Goal: Book appointment/travel/reservation

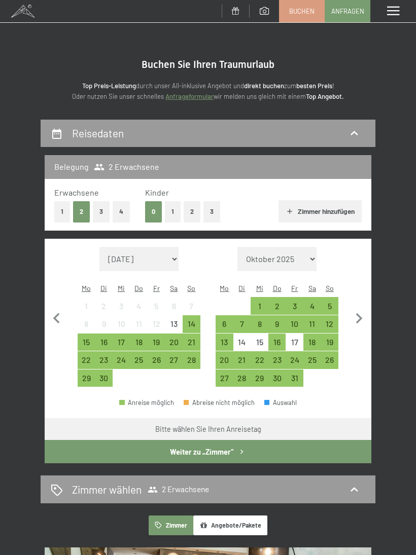
click at [398, 18] on div "Menü" at bounding box center [393, 11] width 46 height 22
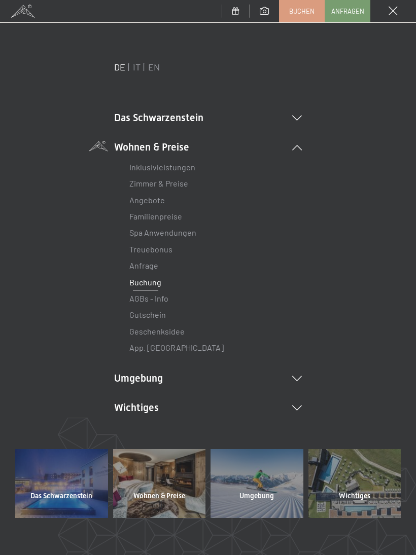
click at [365, 483] on div at bounding box center [354, 483] width 93 height 69
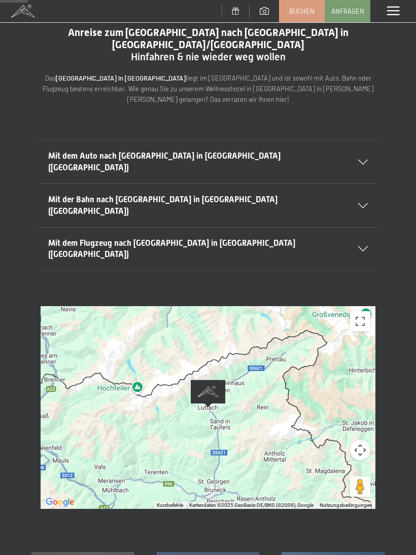
scroll to position [33, 0]
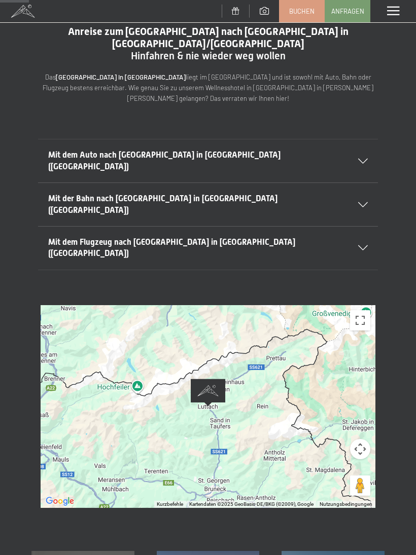
click at [361, 310] on button "Vollbildansicht ein/aus" at bounding box center [360, 320] width 20 height 20
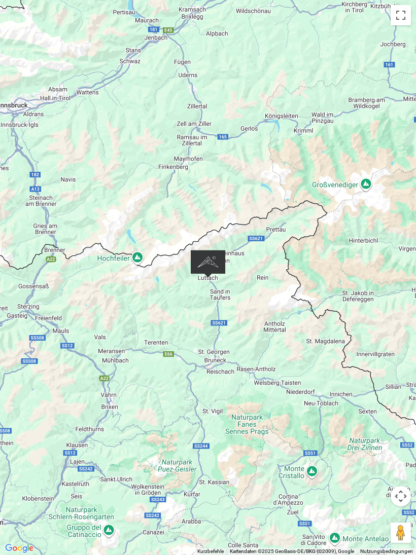
scroll to position [0, 0]
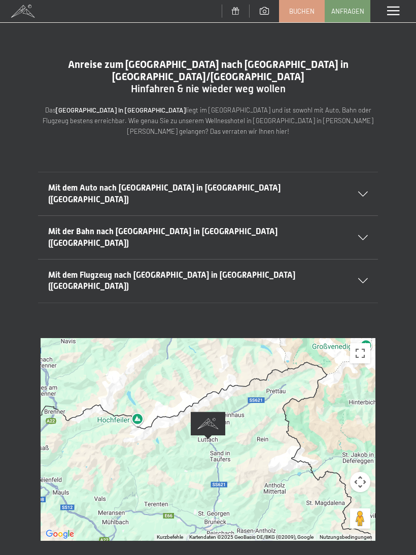
click at [392, 18] on div "Menü" at bounding box center [393, 11] width 46 height 22
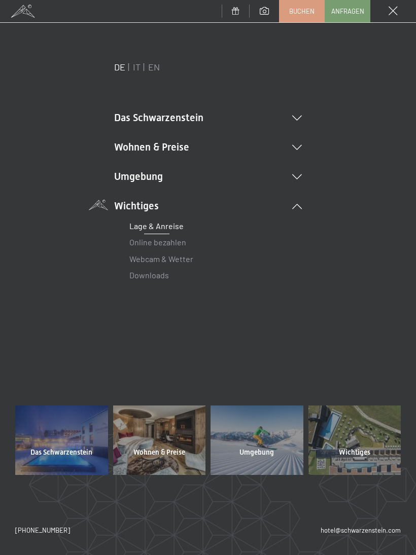
click at [185, 120] on li "Das Schwarzenstein Neuheiten im Schwarzenstein Ihre Gastgeber Premium Spa Gourm…" at bounding box center [208, 118] width 188 height 14
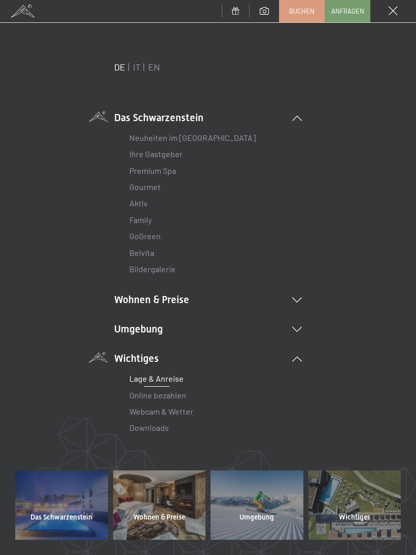
click at [63, 507] on div at bounding box center [61, 505] width 93 height 69
click at [181, 302] on li "Wohnen & Preise Inklusivleistungen Zimmer & Preise Liste Angebote Liste Familie…" at bounding box center [208, 300] width 188 height 14
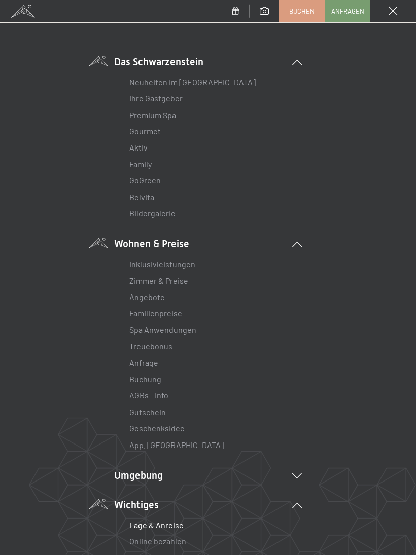
scroll to position [61, 0]
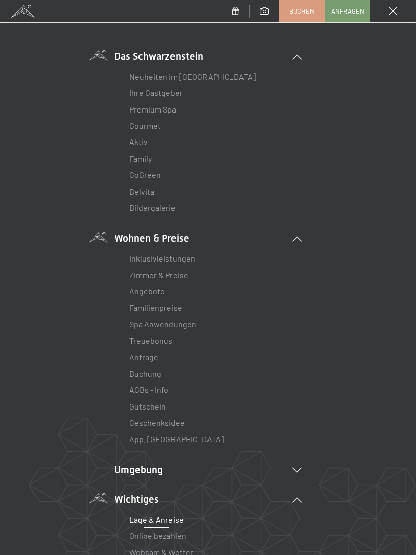
click at [189, 260] on link "Inklusivleistungen" at bounding box center [162, 259] width 66 height 10
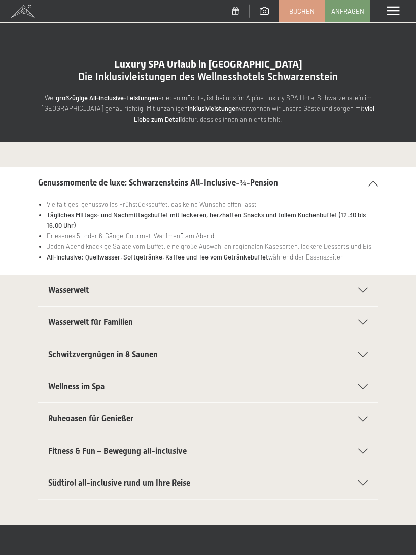
click at [365, 292] on div "Wasserwelt" at bounding box center [208, 290] width 320 height 31
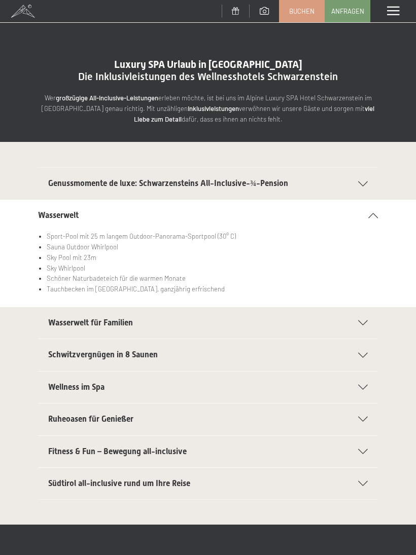
click at [308, 329] on div "Wasserwelt für Familien" at bounding box center [208, 322] width 320 height 31
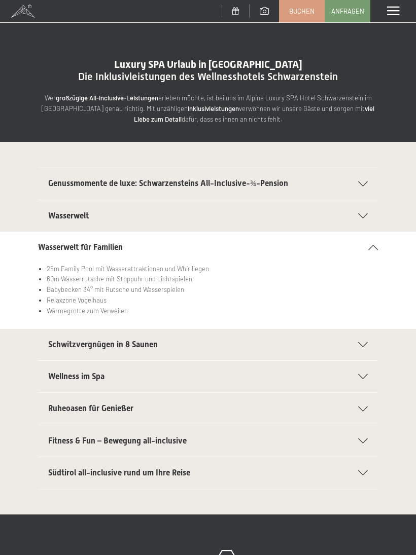
click at [303, 348] on div "Schwitzvergnügen in 8 Saunen" at bounding box center [208, 344] width 320 height 31
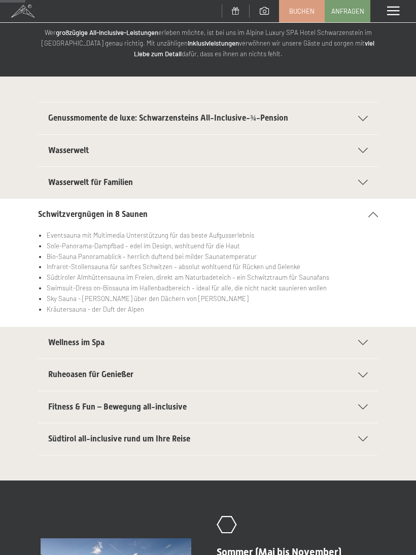
scroll to position [66, 0]
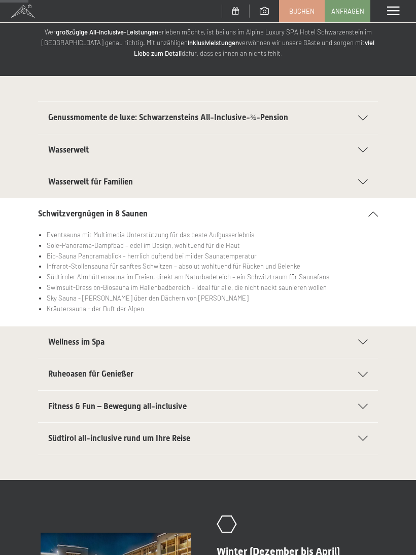
click at [291, 355] on div "Wellness im Spa" at bounding box center [208, 342] width 320 height 31
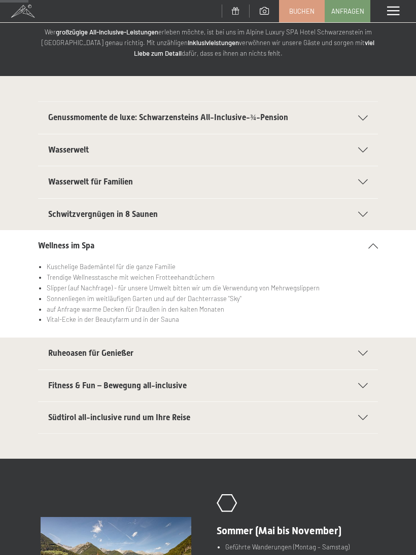
click at [317, 360] on div "Ruheoasen für Genießer" at bounding box center [208, 353] width 320 height 31
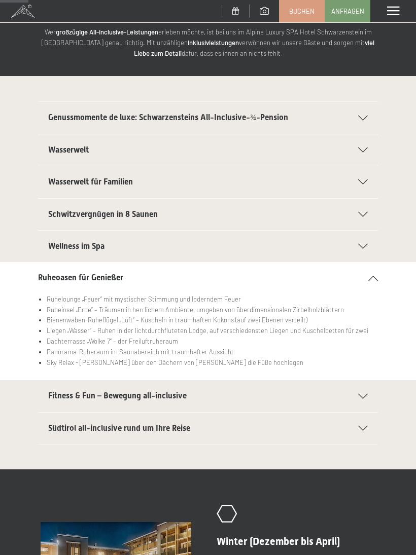
click at [313, 401] on div "Fitness & Fun – Bewegung all-inclusive" at bounding box center [208, 395] width 320 height 31
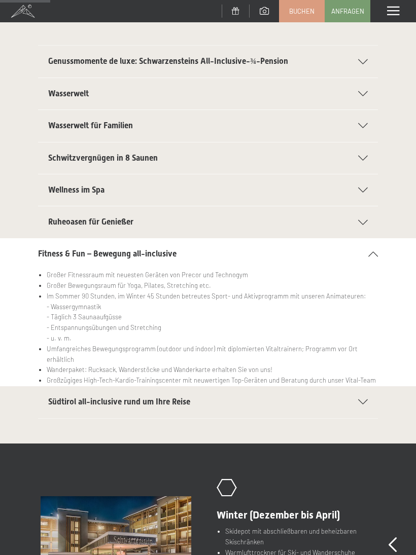
scroll to position [125, 0]
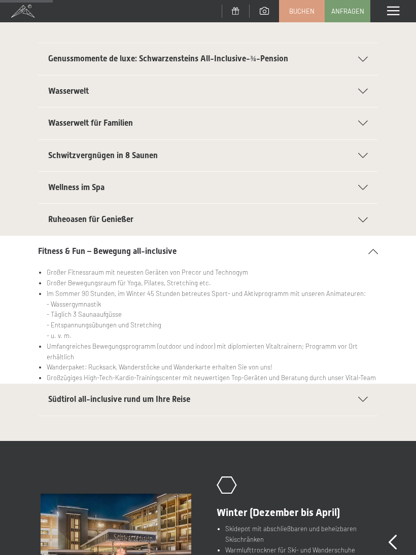
click at [349, 404] on div "Südtirol all-inclusive rund um Ihre Reise" at bounding box center [208, 399] width 320 height 31
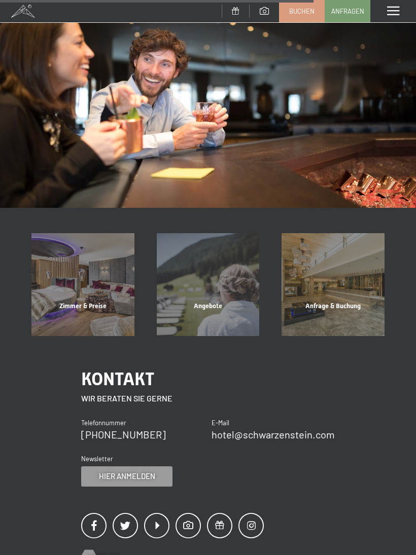
scroll to position [764, 0]
click at [414, 297] on div "Zimmer & Preise Mehr erfahren Angebote Mehr erfahren Anfrage & Buchung Mehr erf…" at bounding box center [208, 284] width 416 height 103
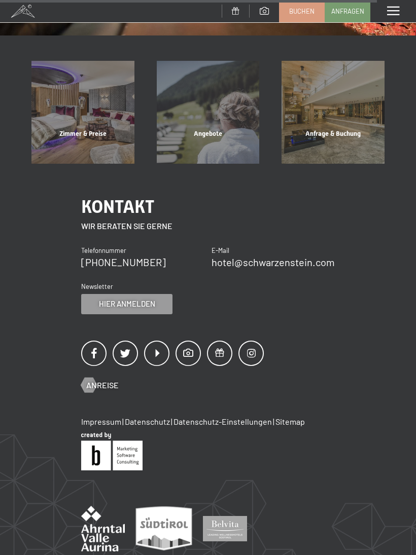
scroll to position [904, 0]
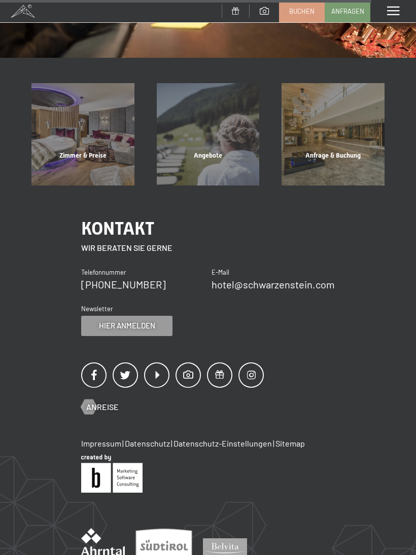
click at [90, 151] on div "Zimmer & Preise" at bounding box center [82, 168] width 125 height 34
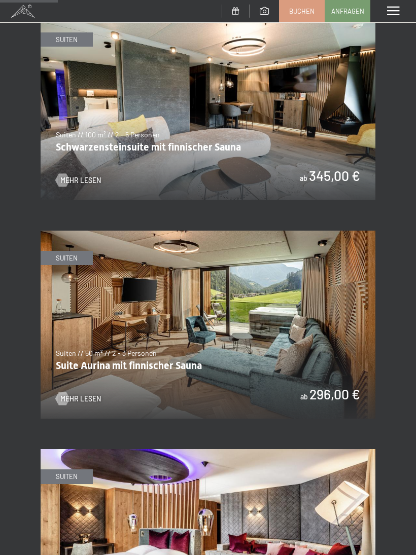
scroll to position [534, 0]
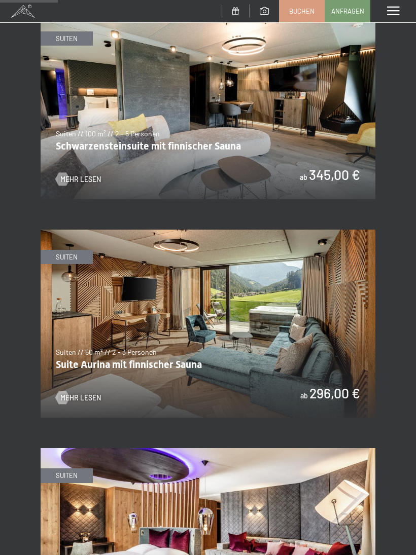
click at [325, 384] on img at bounding box center [208, 324] width 335 height 188
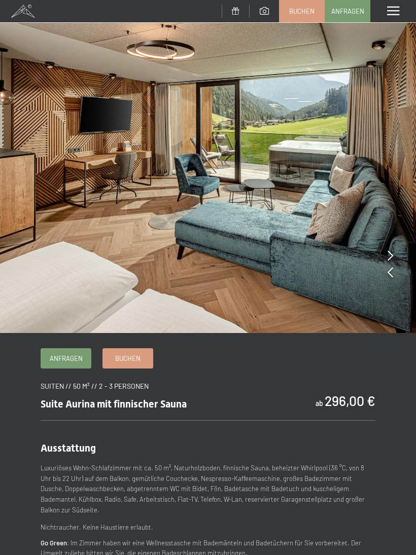
scroll to position [1, 0]
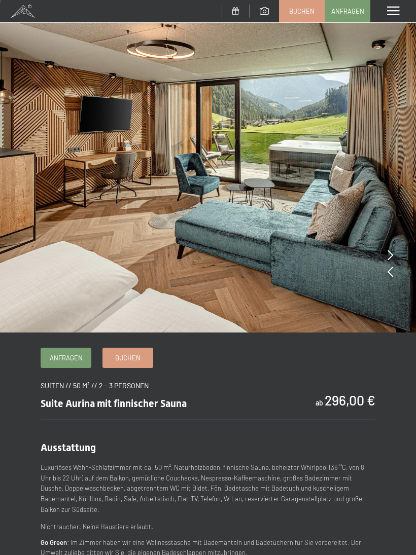
click at [381, 261] on img at bounding box center [208, 165] width 416 height 333
click at [387, 265] on div at bounding box center [390, 272] width 6 height 14
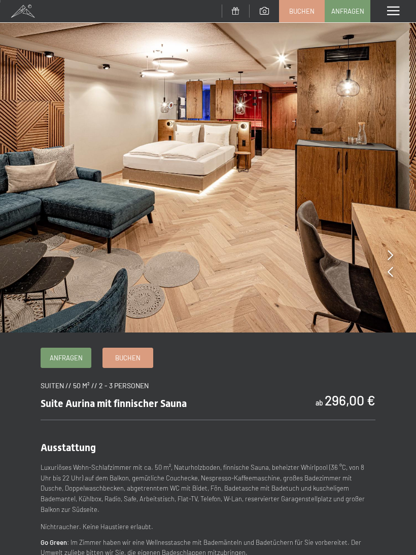
click at [395, 256] on img at bounding box center [208, 165] width 416 height 333
click at [392, 256] on icon at bounding box center [390, 255] width 6 height 10
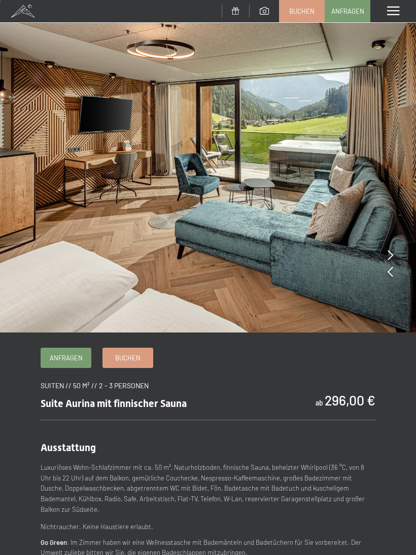
click at [393, 250] on icon at bounding box center [390, 255] width 6 height 10
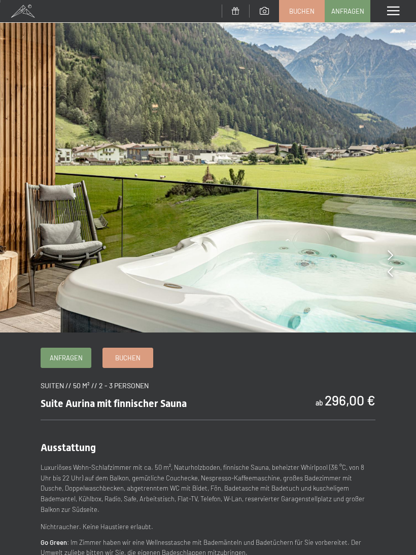
click at [137, 357] on span "Buchen" at bounding box center [127, 357] width 25 height 9
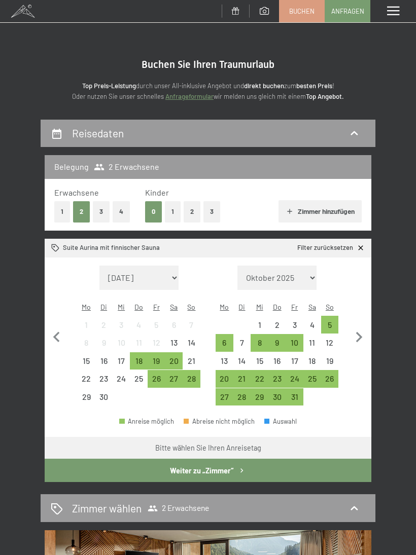
click at [397, 159] on div "Reisedaten Belegung 2 Erwachsene Erwachsene 1 2 3 4 Kinder 0 1 2 3 [PERSON_NAME…" at bounding box center [208, 535] width 416 height 830
click at [397, 300] on div "Reisedaten Belegung 2 Erwachsene Erwachsene 1 2 3 4 Kinder 0 1 2 3 Zimmer hinzu…" at bounding box center [208, 535] width 416 height 830
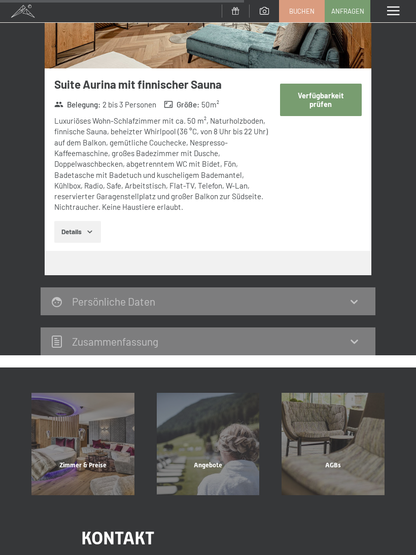
scroll to position [594, 0]
click at [98, 461] on div "Zimmer & Preise" at bounding box center [82, 478] width 125 height 34
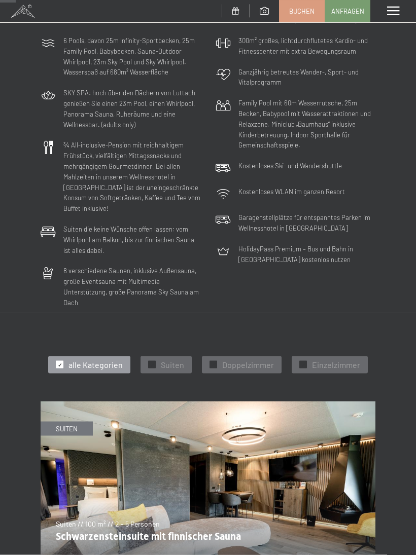
scroll to position [144, 0]
click at [178, 359] on span "Suiten" at bounding box center [172, 364] width 23 height 11
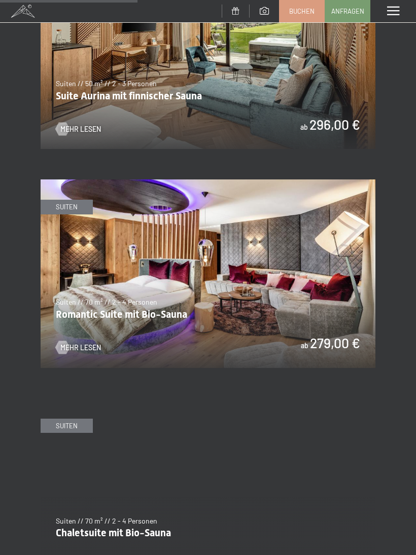
scroll to position [786, 0]
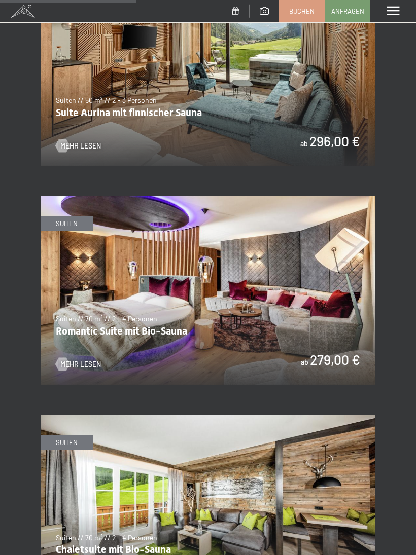
click at [311, 342] on img at bounding box center [208, 290] width 335 height 188
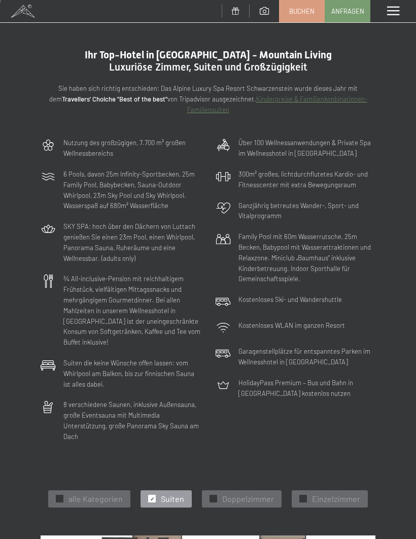
scroll to position [0, 0]
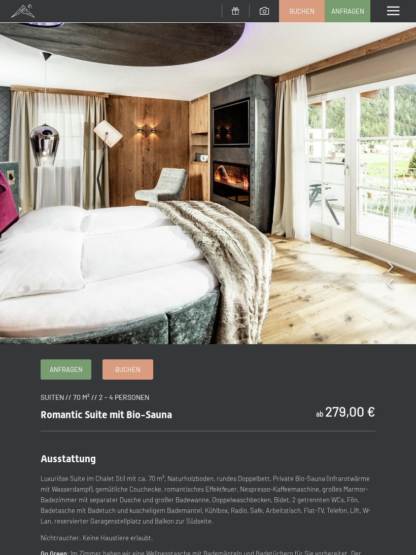
click at [384, 265] on img at bounding box center [208, 172] width 416 height 344
click at [392, 273] on div at bounding box center [390, 267] width 6 height 14
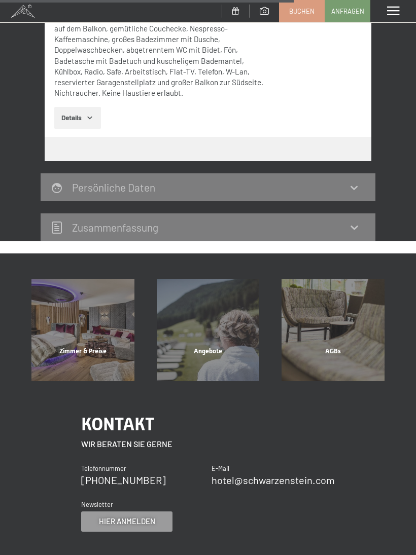
scroll to position [709, 0]
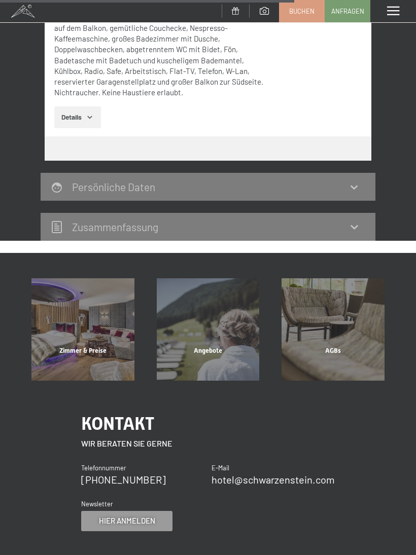
click at [110, 346] on div "Zimmer & Preise" at bounding box center [82, 363] width 125 height 34
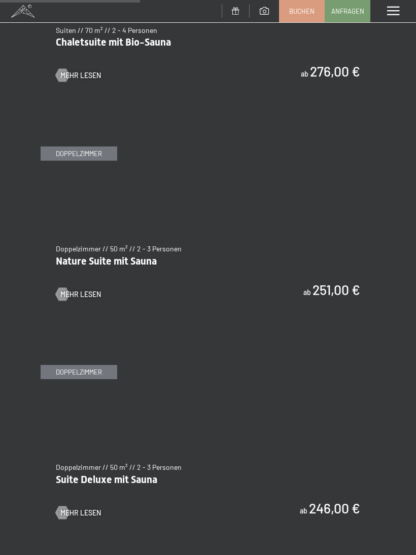
scroll to position [1293, 0]
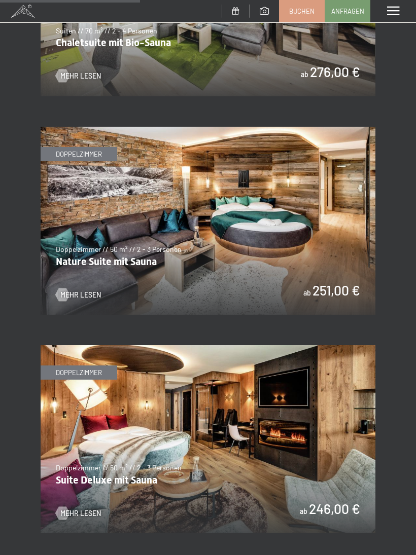
click at [75, 292] on img at bounding box center [208, 221] width 335 height 188
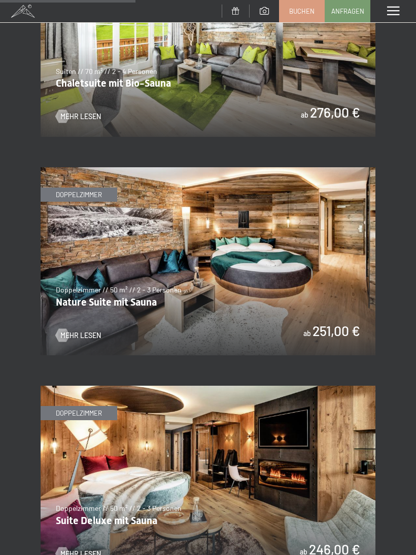
scroll to position [1253, 0]
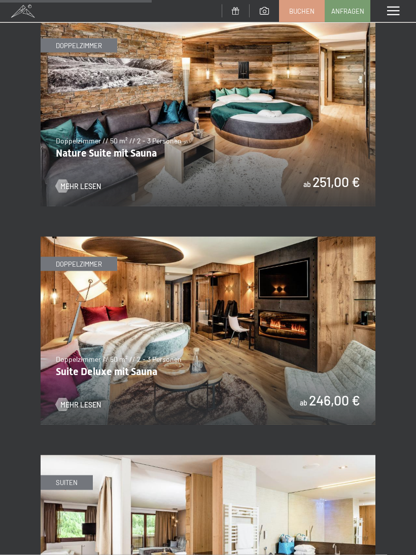
scroll to position [1403, 0]
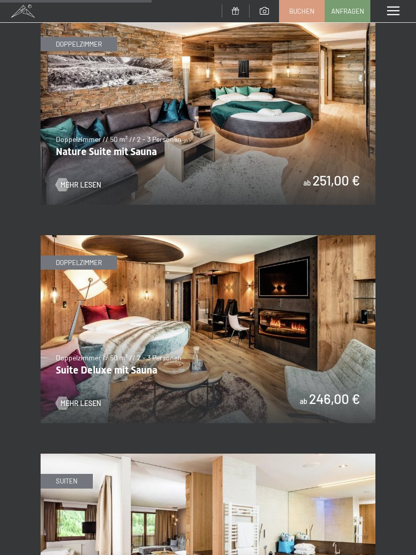
click at [78, 399] on span "Mehr Lesen" at bounding box center [80, 404] width 41 height 10
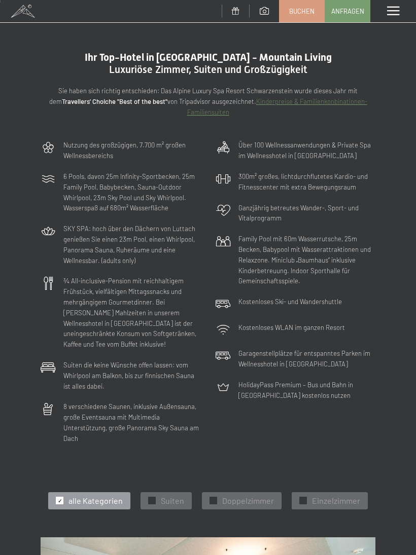
scroll to position [9, 0]
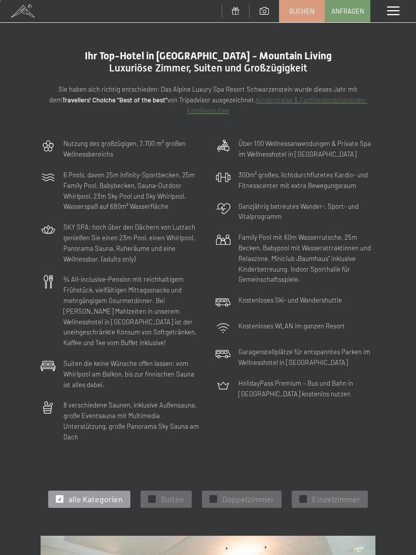
click at [330, 150] on p "Über 100 Wellnessanwendungen & Private Spa im Wellnesshotel in Südtirol" at bounding box center [306, 148] width 137 height 21
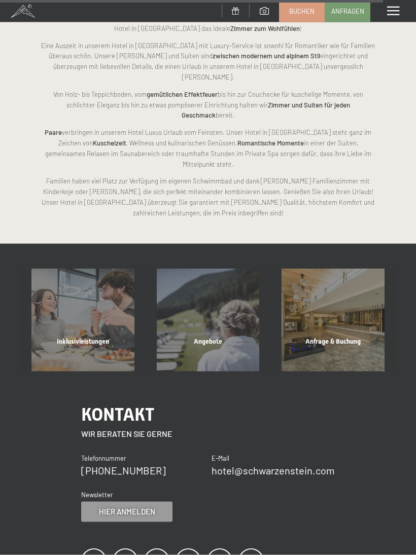
scroll to position [3686, 0]
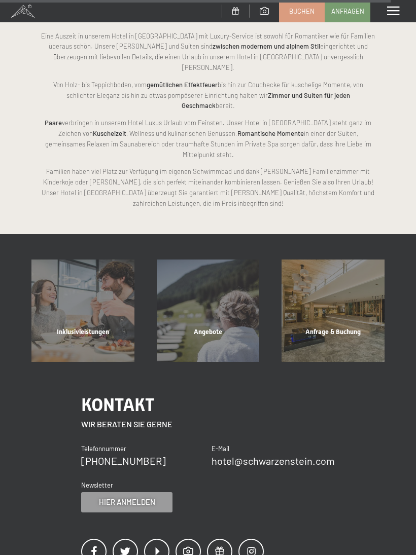
click at [243, 328] on div "Angebote" at bounding box center [208, 345] width 125 height 34
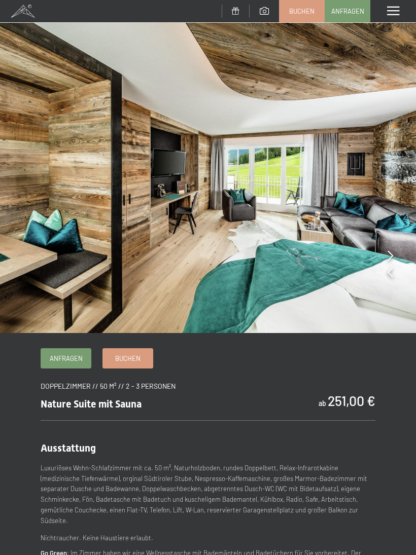
click at [390, 253] on icon at bounding box center [390, 256] width 6 height 10
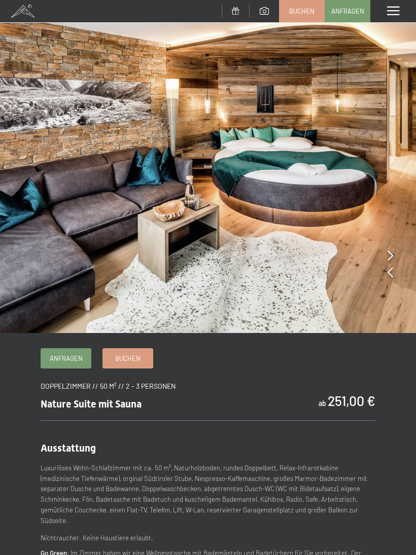
click at [391, 254] on icon at bounding box center [390, 256] width 6 height 10
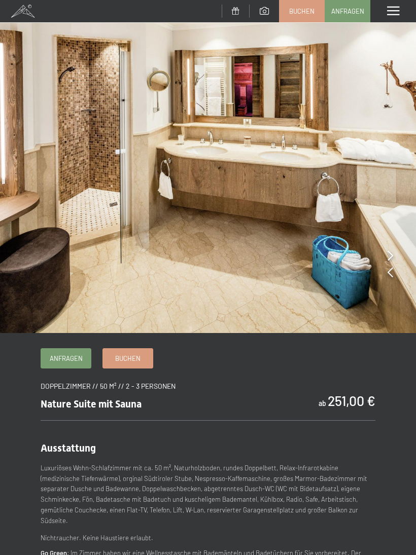
click at [391, 253] on icon at bounding box center [390, 256] width 6 height 10
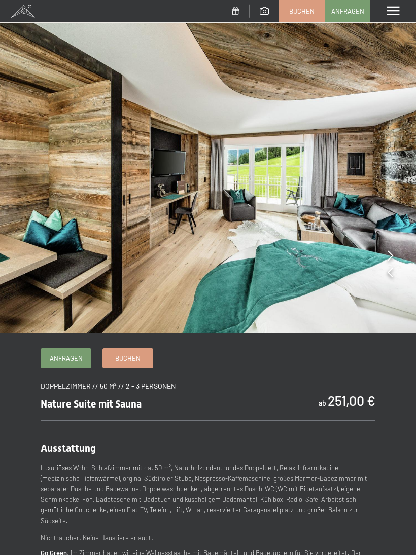
click at [391, 252] on icon at bounding box center [390, 256] width 6 height 10
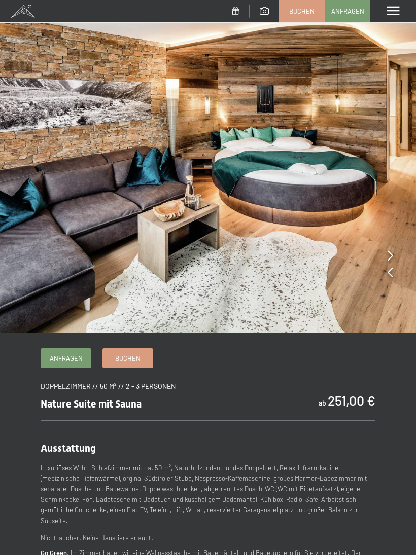
click at [393, 253] on img at bounding box center [208, 166] width 416 height 333
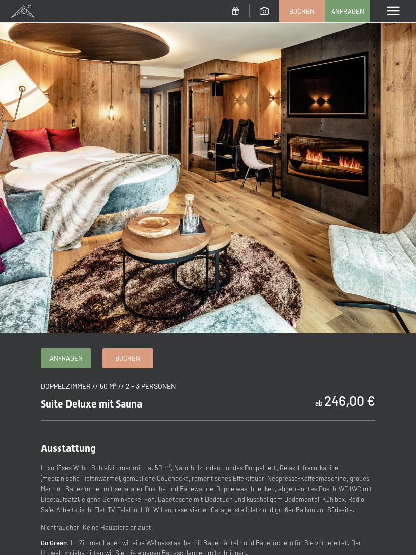
click at [392, 252] on icon at bounding box center [390, 256] width 6 height 10
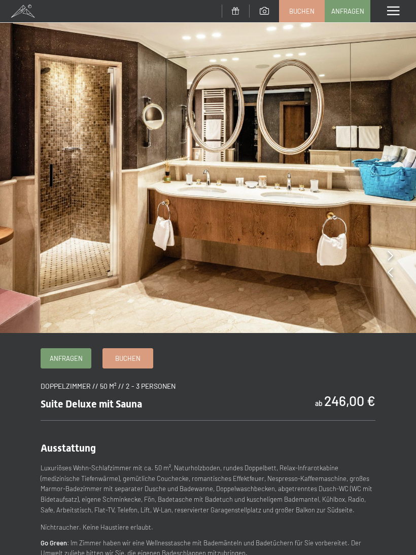
click at [393, 254] on icon at bounding box center [390, 256] width 6 height 10
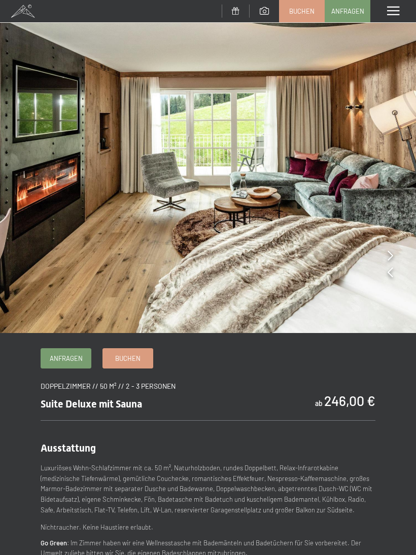
click at [392, 260] on icon at bounding box center [390, 256] width 6 height 10
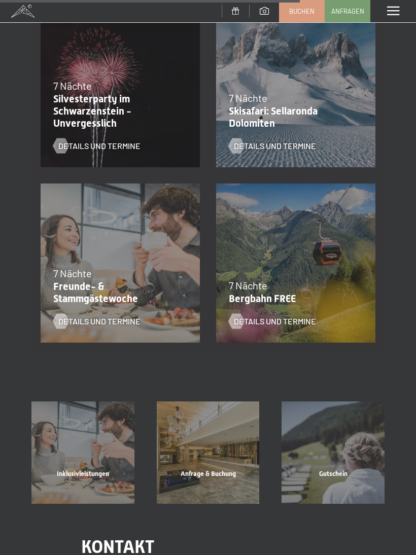
scroll to position [1108, 0]
click at [149, 135] on div "Details und Termine" at bounding box center [113, 139] width 121 height 26
click at [111, 115] on p "Silvesterparty im Schwarzenstein - Unvergesslich" at bounding box center [117, 111] width 129 height 37
click at [134, 144] on span "Details und Termine" at bounding box center [99, 145] width 82 height 11
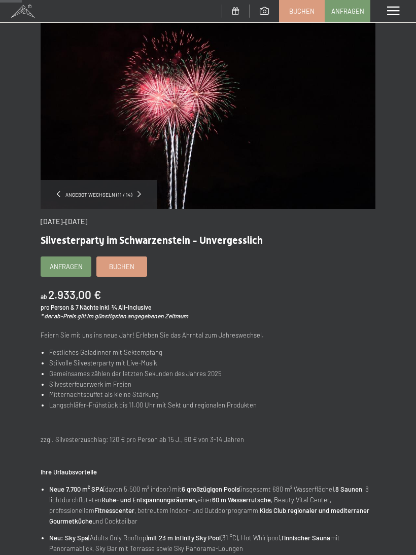
scroll to position [46, 0]
click at [132, 268] on span "Buchen" at bounding box center [121, 266] width 25 height 9
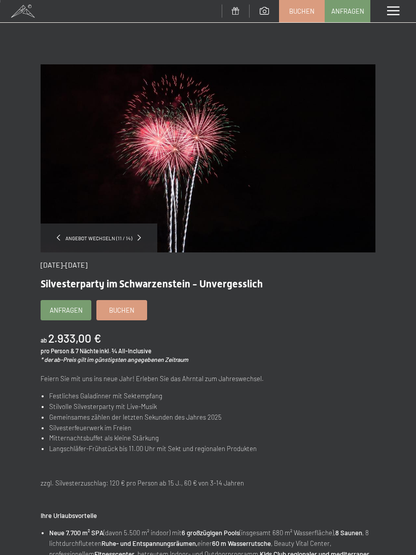
scroll to position [0, 0]
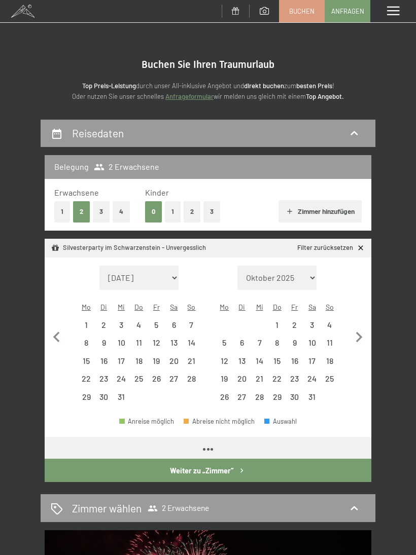
select select "[DATE]"
select select "2026-01-01"
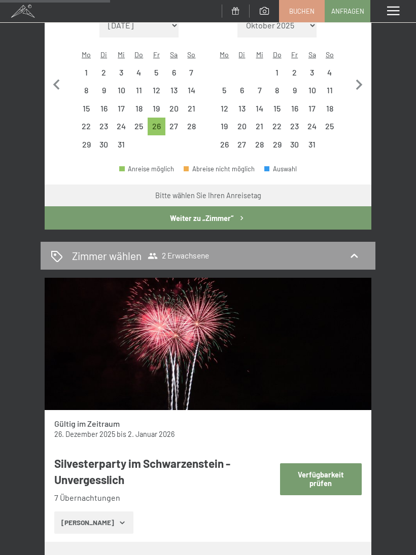
scroll to position [253, 0]
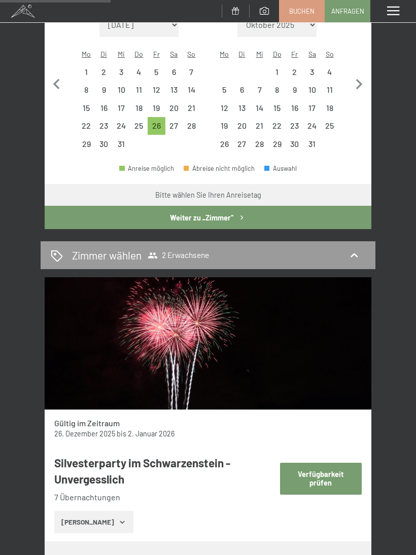
click at [284, 216] on button "Weiter zu „Zimmer“" at bounding box center [208, 217] width 327 height 23
select select "2025-12-01"
select select "2026-01-01"
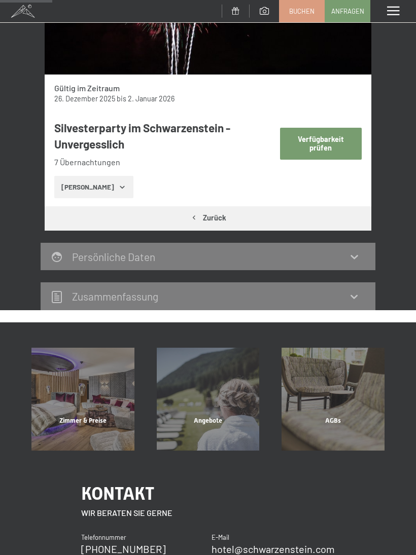
scroll to position [119, 0]
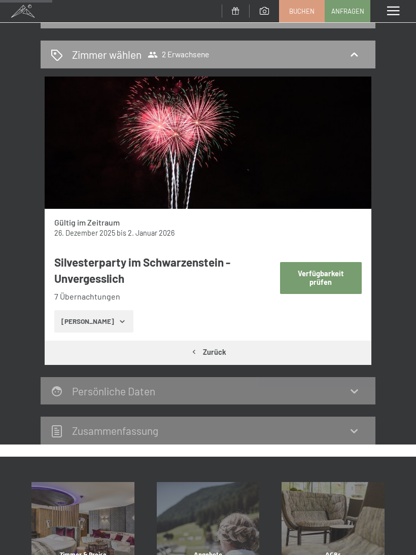
click at [317, 290] on button "Verfügbarkeit prüfen" at bounding box center [321, 278] width 82 height 32
select select "2025-12-01"
select select "2026-01-01"
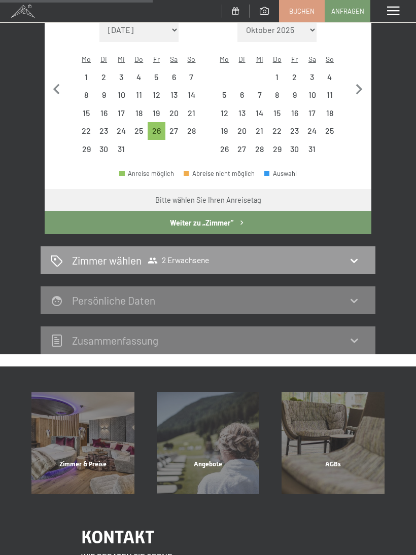
click at [314, 255] on div "Zimmer wählen 2 Erwachsene" at bounding box center [208, 260] width 314 height 15
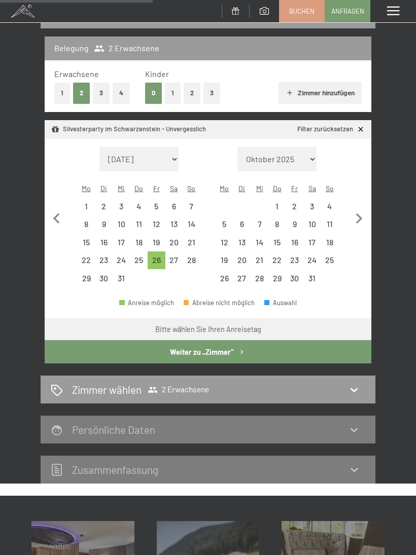
select select "2025-12-01"
select select "2026-01-01"
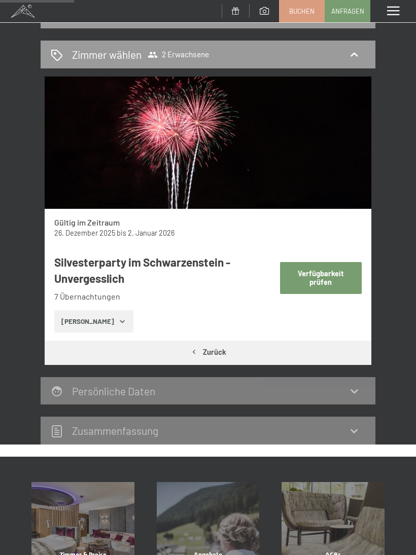
click at [118, 324] on icon "button" at bounding box center [122, 321] width 8 height 8
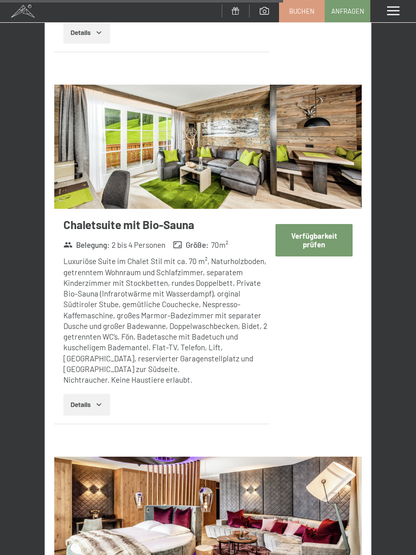
scroll to position [3550, 0]
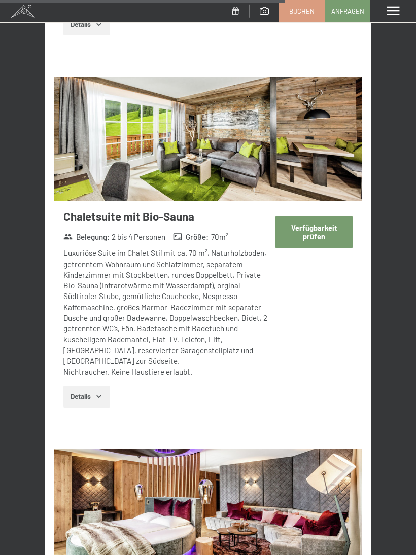
click at [328, 223] on button "Verfügbarkeit prüfen" at bounding box center [313, 232] width 77 height 32
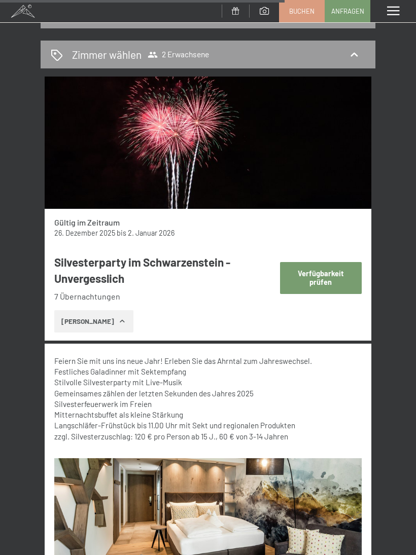
select select "2025-12-01"
select select "2026-01-01"
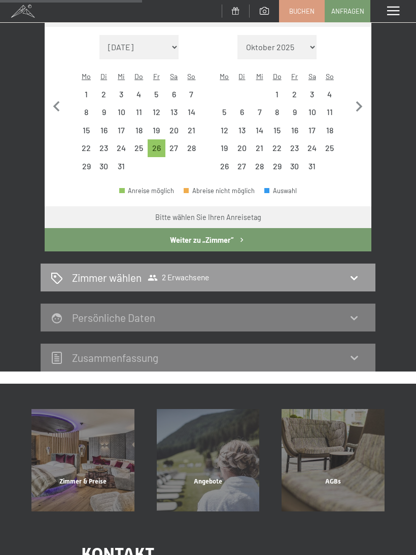
click at [324, 234] on button "Weiter zu „Zimmer“" at bounding box center [208, 239] width 327 height 23
select select "2025-12-01"
select select "2026-01-01"
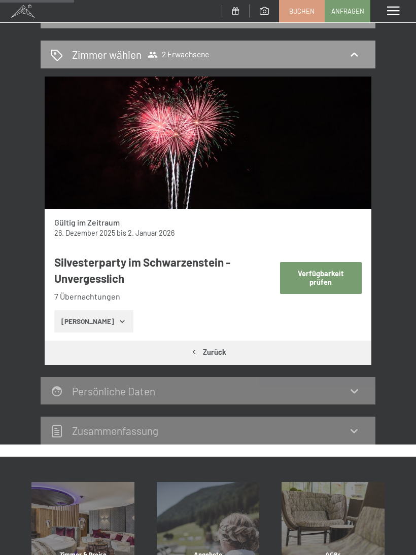
click at [318, 278] on button "Verfügbarkeit prüfen" at bounding box center [321, 278] width 82 height 32
select select "2025-12-01"
select select "2026-01-01"
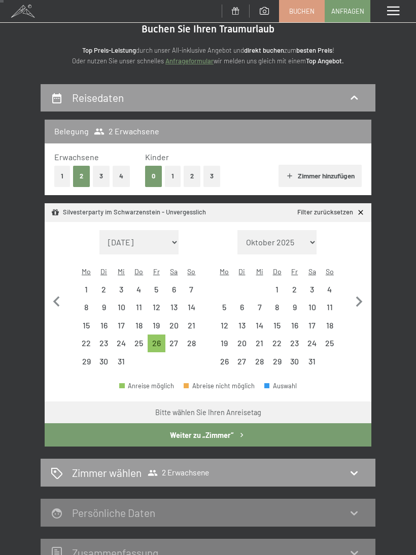
scroll to position [0, 0]
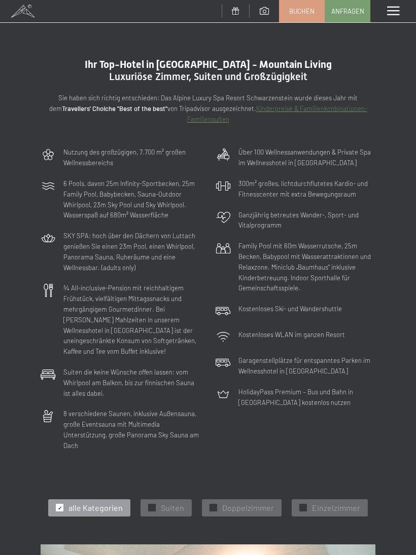
click at [395, 11] on span at bounding box center [393, 11] width 12 height 9
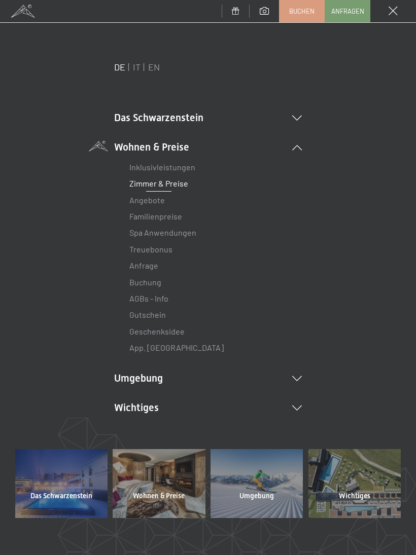
click at [188, 235] on link "Spa Anwendungen" at bounding box center [162, 233] width 67 height 10
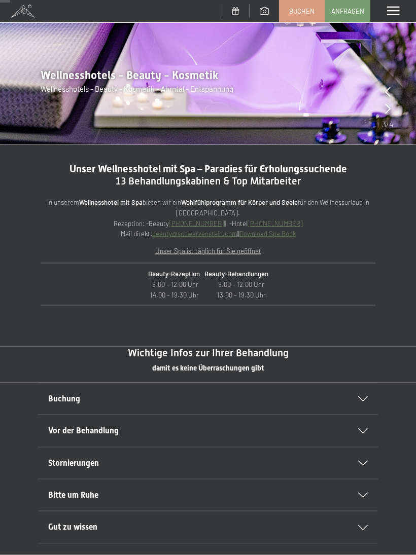
scroll to position [189, 0]
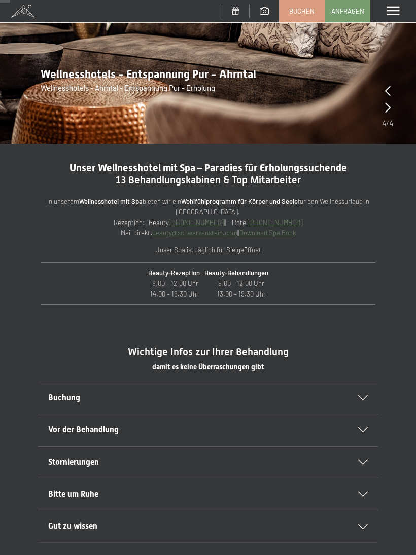
click at [357, 398] on div at bounding box center [356, 398] width 22 height 5
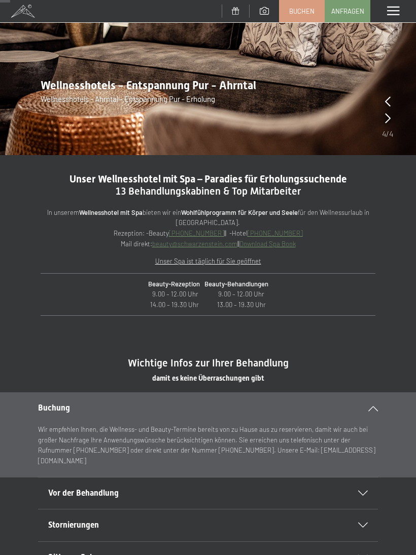
click at [350, 487] on div "Vor der Behandlung" at bounding box center [208, 493] width 320 height 31
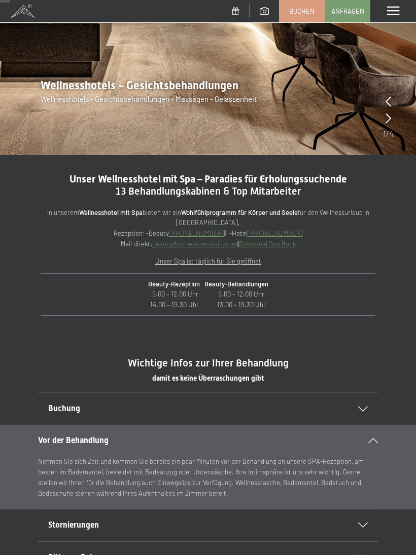
click at [356, 518] on div "Stornierungen" at bounding box center [208, 525] width 320 height 31
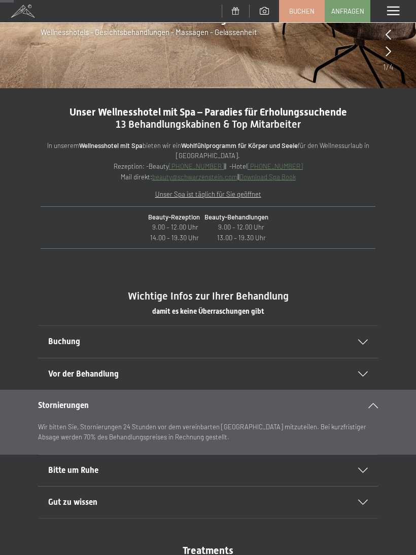
scroll to position [257, 0]
click at [359, 489] on div "Gut zu wissen" at bounding box center [208, 501] width 320 height 31
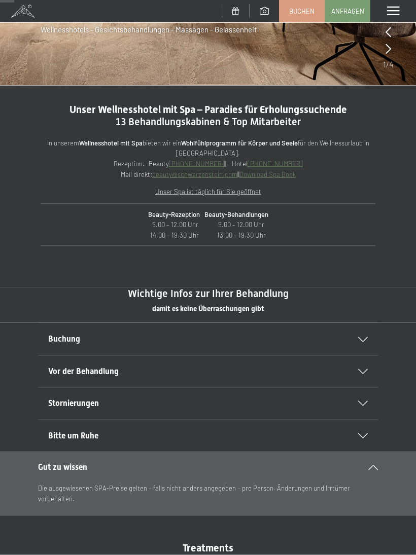
scroll to position [260, 0]
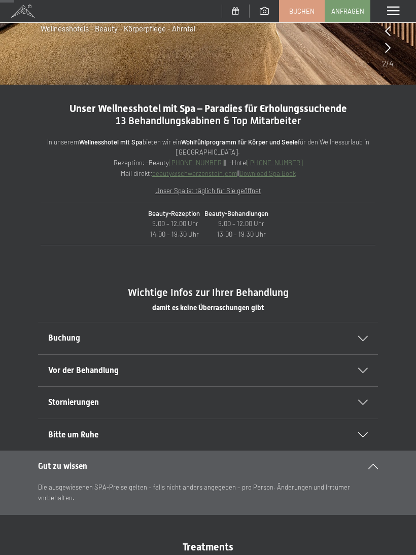
click at [381, 430] on div "Bitte um Ruhe Unser SPA ist ein Ort der Ruhe und Entspannung. Bitte unterstütze…" at bounding box center [208, 435] width 416 height 32
click at [359, 435] on div "Bitte um Ruhe" at bounding box center [208, 434] width 320 height 31
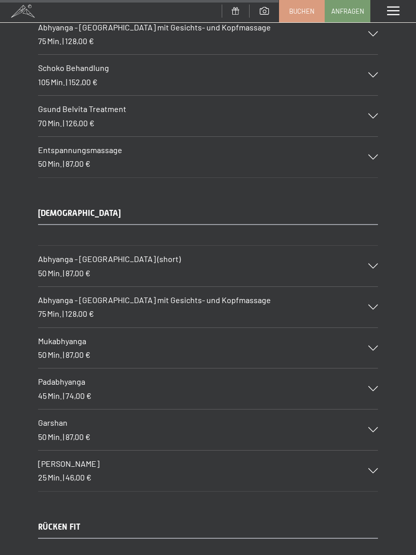
scroll to position [5233, 0]
click at [376, 410] on div "Garshan 50 Min. | 87,00 €" at bounding box center [208, 430] width 340 height 41
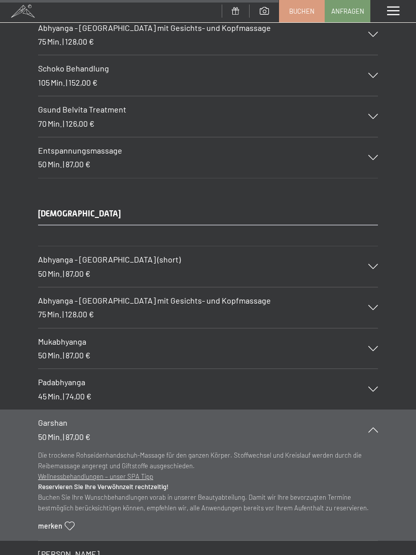
click at [372, 428] on icon at bounding box center [373, 430] width 10 height 5
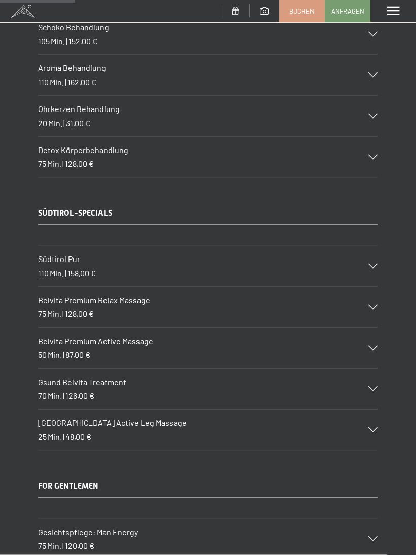
scroll to position [1412, 0]
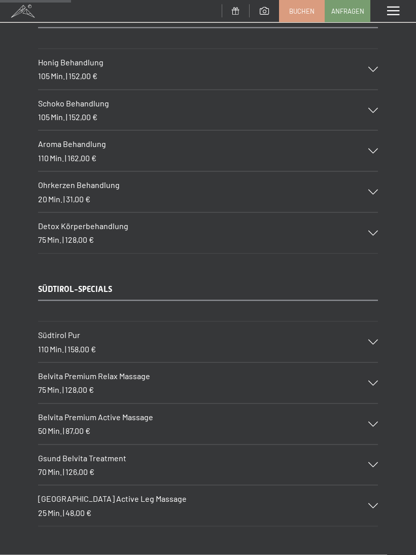
click at [359, 424] on div "Belvita Premium Active Massage 50 Min. | 87,00 €" at bounding box center [208, 424] width 340 height 41
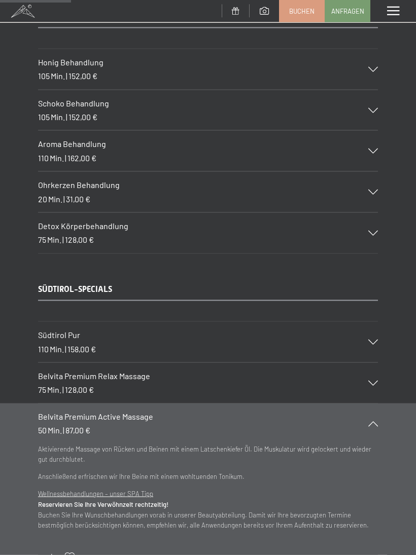
scroll to position [1336, 0]
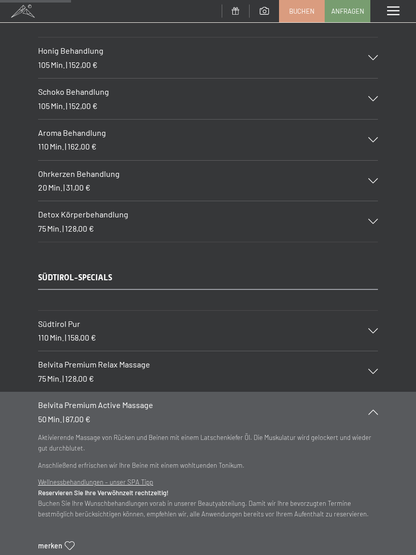
click at [371, 373] on div "Belvita Premium Relax Massage 75 Min. | 128,00 €" at bounding box center [208, 371] width 340 height 41
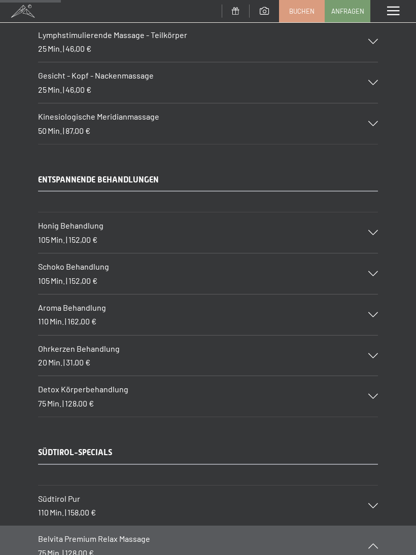
scroll to position [1160, 0]
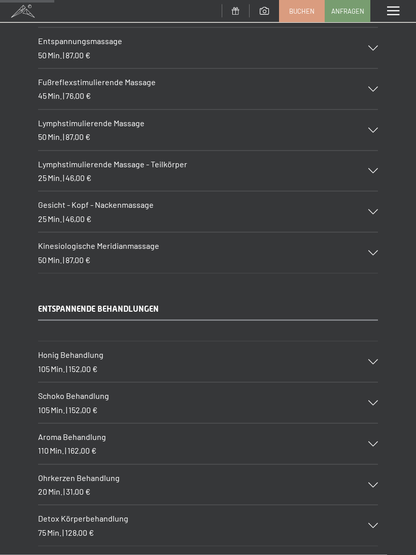
click at [344, 409] on div "Schoko Behandlung 105 Min. | 152,00 €" at bounding box center [208, 403] width 340 height 41
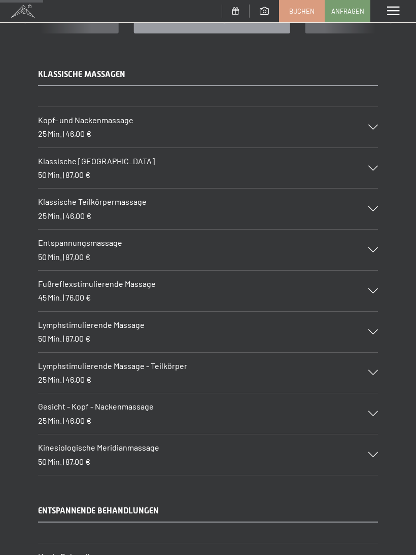
scroll to position [829, 0]
click at [337, 452] on div "Kinesiologische Meridianmassage 50 Min. | 87,00 €" at bounding box center [208, 455] width 340 height 41
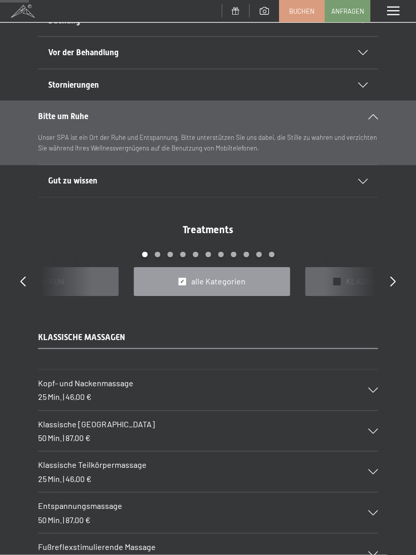
scroll to position [559, 0]
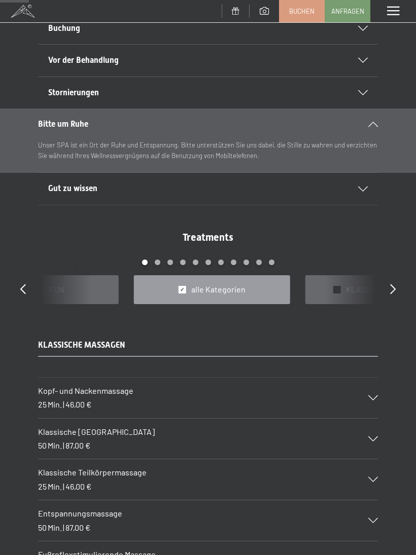
click at [355, 407] on div "Kopf- und Nackenmassage 25 Min. | 46,00 €" at bounding box center [208, 398] width 340 height 41
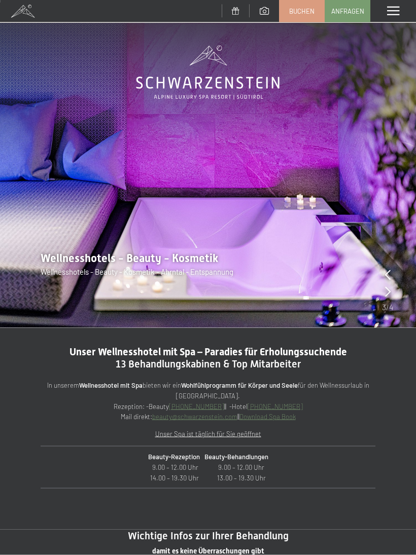
scroll to position [0, 0]
